Goal: Information Seeking & Learning: Learn about a topic

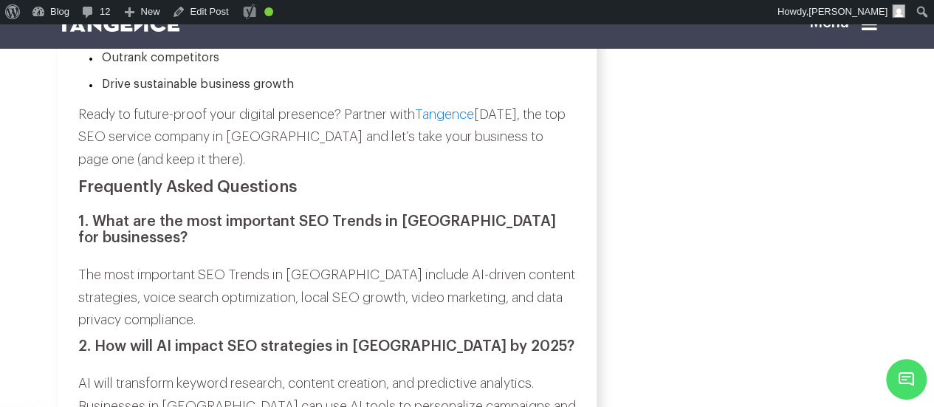
scroll to position [5129, 0]
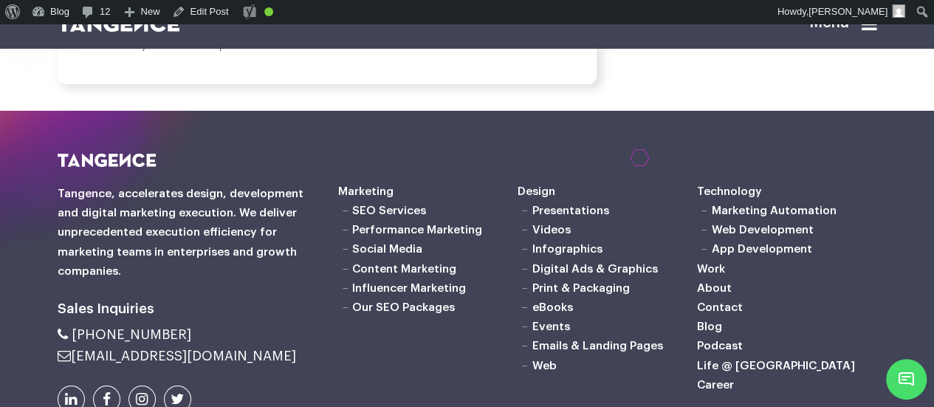
scroll to position [5314, 0]
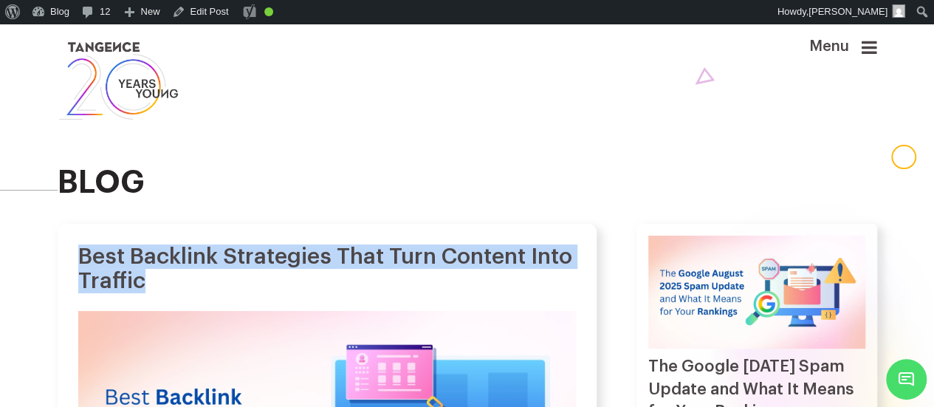
drag, startPoint x: 75, startPoint y: 265, endPoint x: 248, endPoint y: 300, distance: 176.2
copy h1 "Best Backlink Strategies That Turn Content Into Traffic"
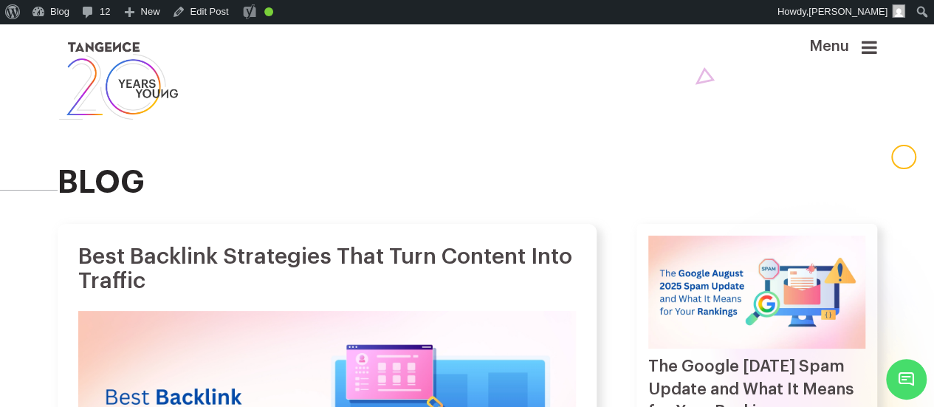
click at [868, 53] on icon at bounding box center [870, 47] width 16 height 18
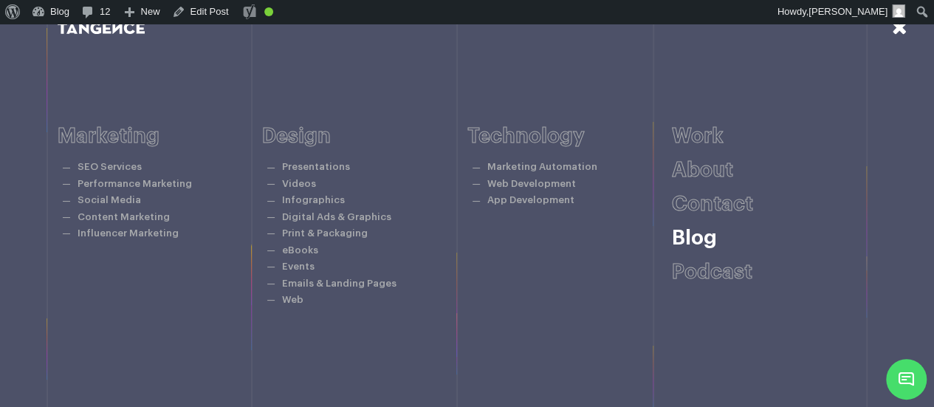
click at [690, 244] on link "Blog" at bounding box center [694, 237] width 45 height 21
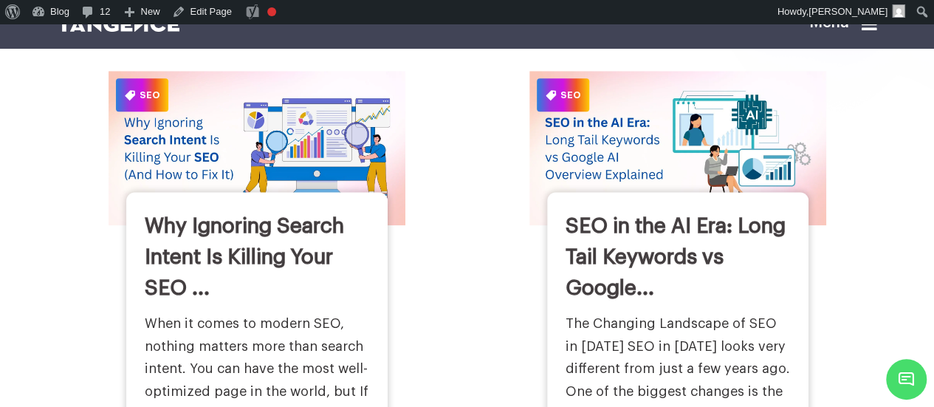
scroll to position [628, 0]
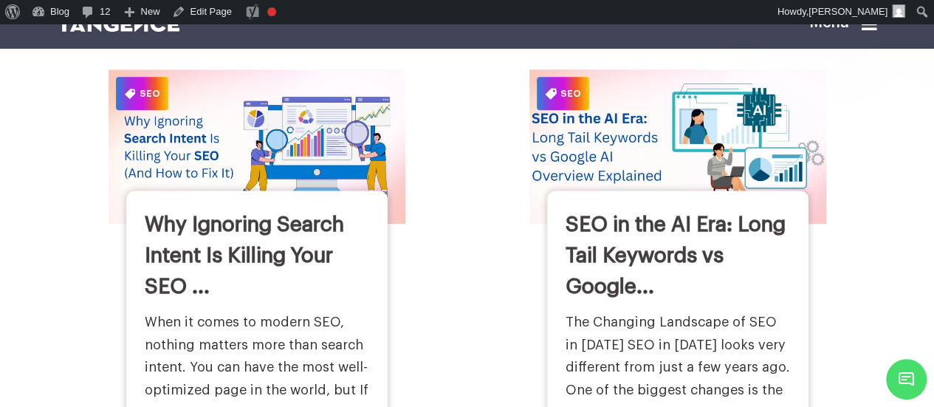
click at [609, 181] on img at bounding box center [677, 147] width 326 height 170
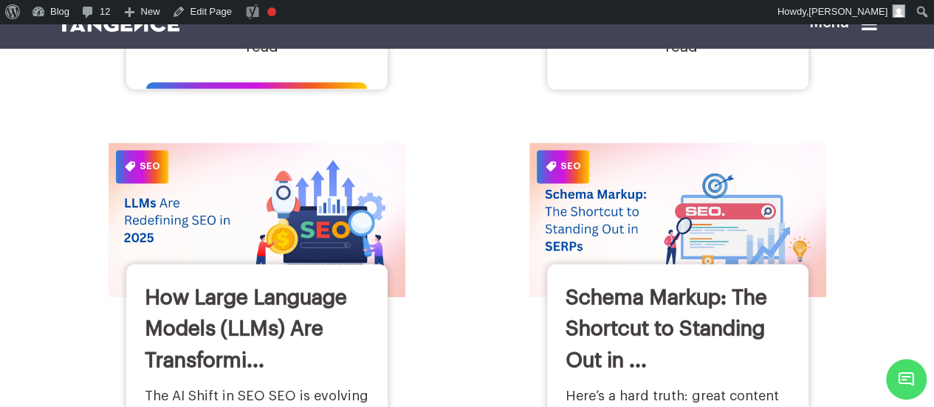
scroll to position [1047, 0]
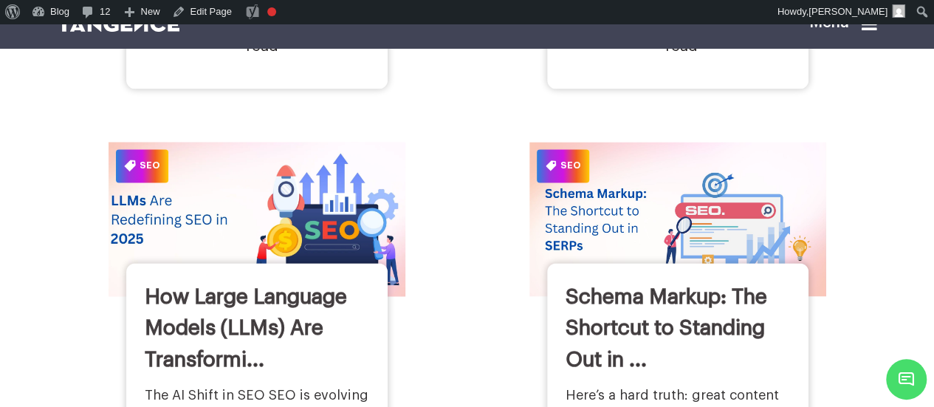
click at [315, 210] on img at bounding box center [256, 219] width 326 height 170
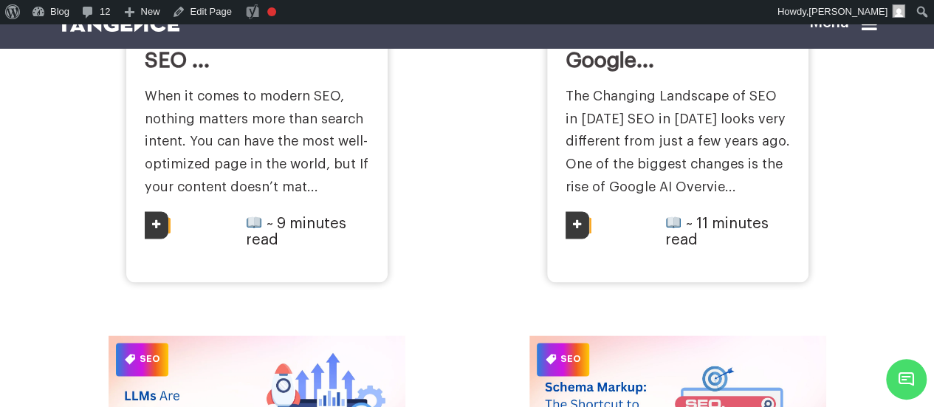
scroll to position [848, 0]
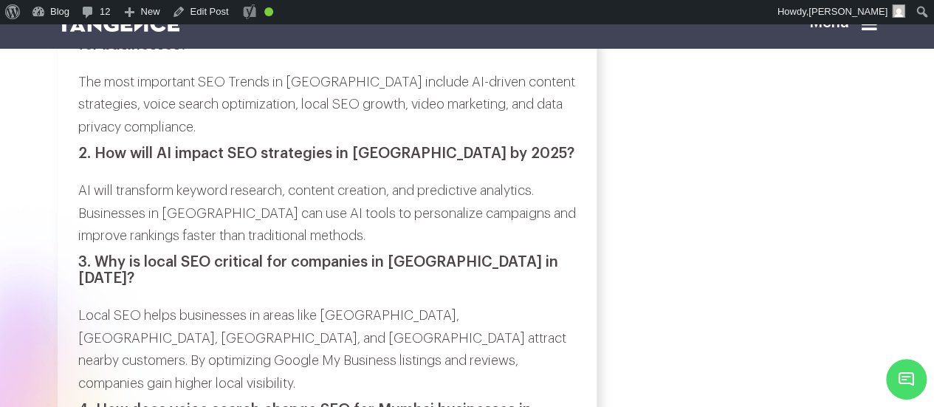
scroll to position [5958, 0]
